Goal: Information Seeking & Learning: Learn about a topic

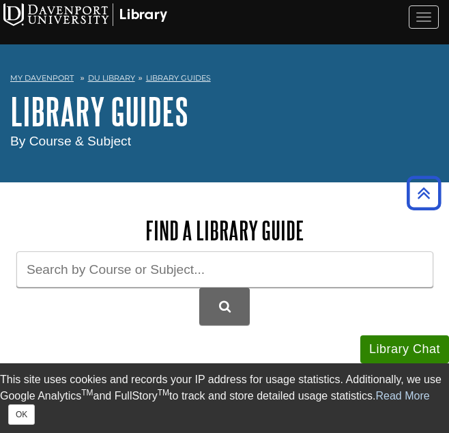
scroll to position [507, 0]
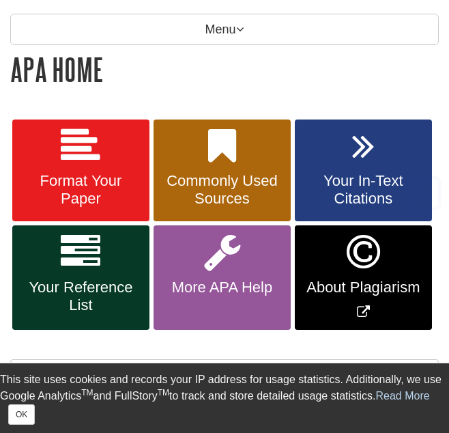
scroll to position [202, 0]
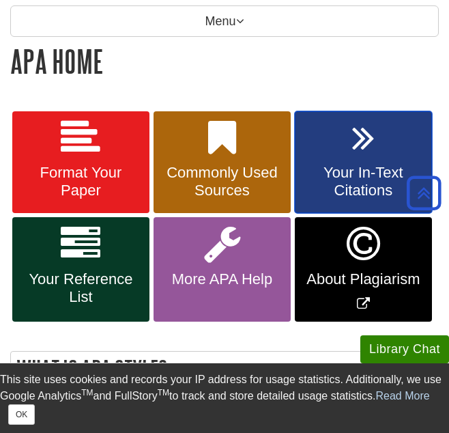
click at [353, 162] on link "Your In-Text Citations" at bounding box center [363, 162] width 137 height 102
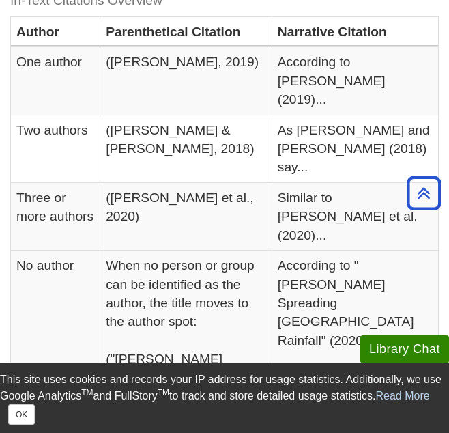
scroll to position [398, 0]
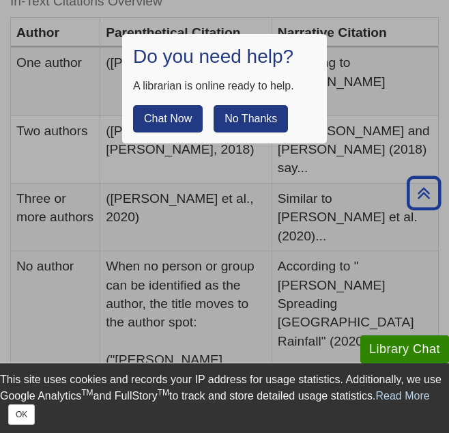
click at [251, 116] on button "No Thanks" at bounding box center [251, 118] width 74 height 27
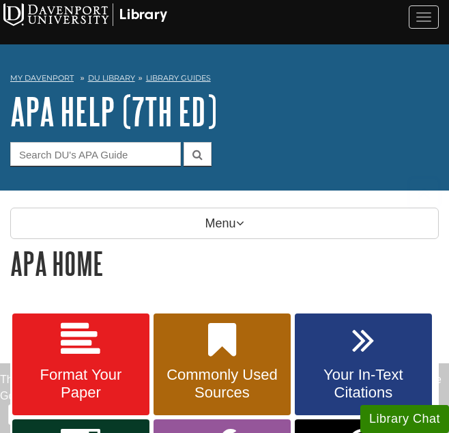
scroll to position [202, 0]
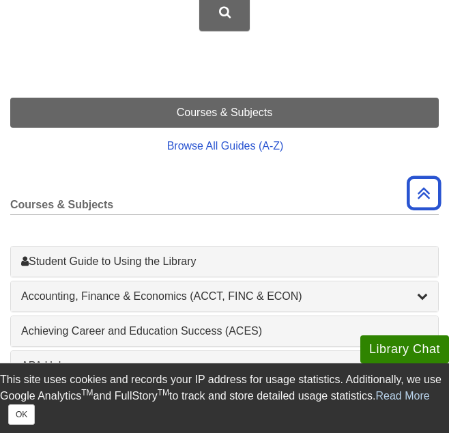
scroll to position [279, 0]
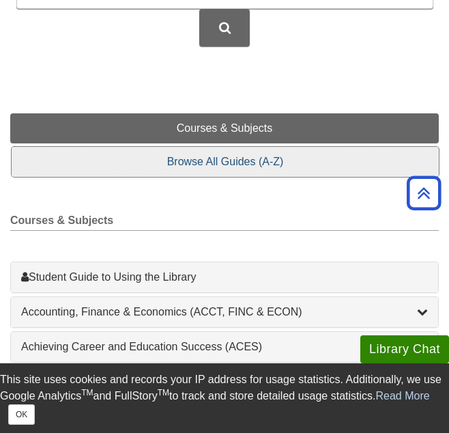
click at [236, 160] on link "Browse All Guides (A-Z)" at bounding box center [225, 162] width 427 height 30
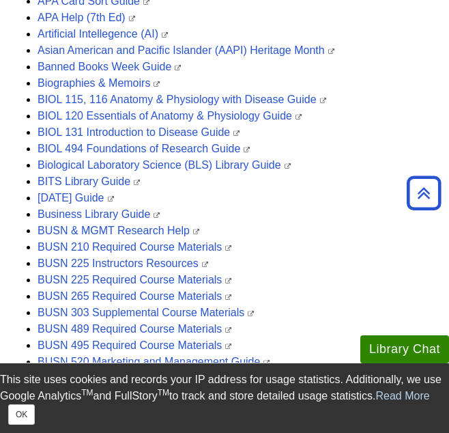
scroll to position [596, 0]
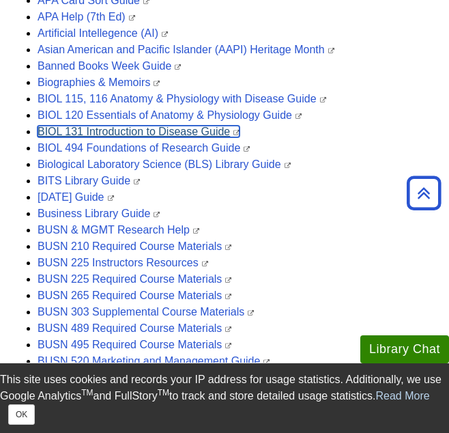
click at [186, 130] on link "BIOL 131 Introduction to Disease Guide" at bounding box center [139, 132] width 202 height 12
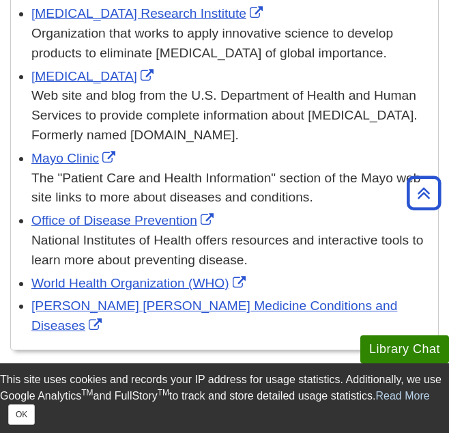
scroll to position [1322, 0]
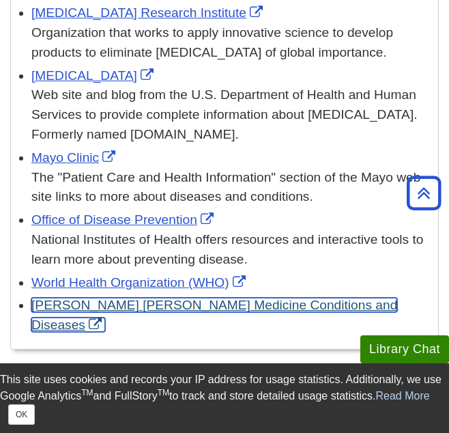
click at [188, 307] on link "[PERSON_NAME] [PERSON_NAME] Medicine Conditions and Diseases" at bounding box center [214, 315] width 366 height 34
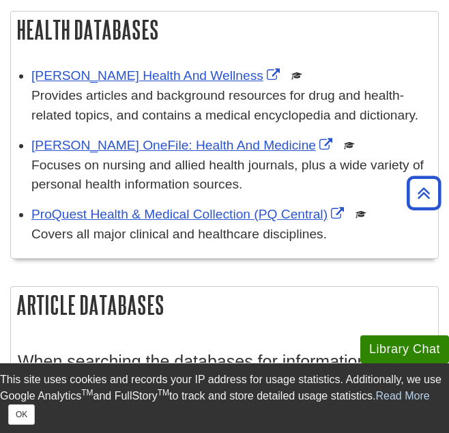
scroll to position [632, 0]
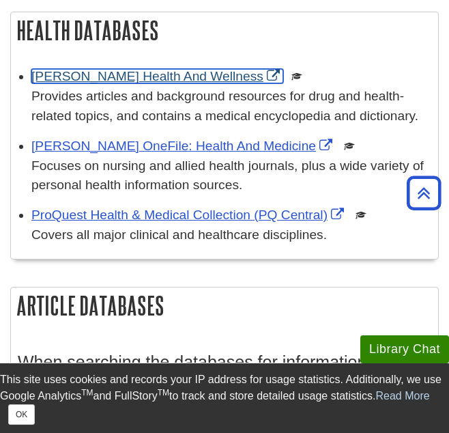
click at [143, 82] on link "[PERSON_NAME] Health And Wellness" at bounding box center [157, 76] width 252 height 14
